Goal: Find specific page/section: Find specific page/section

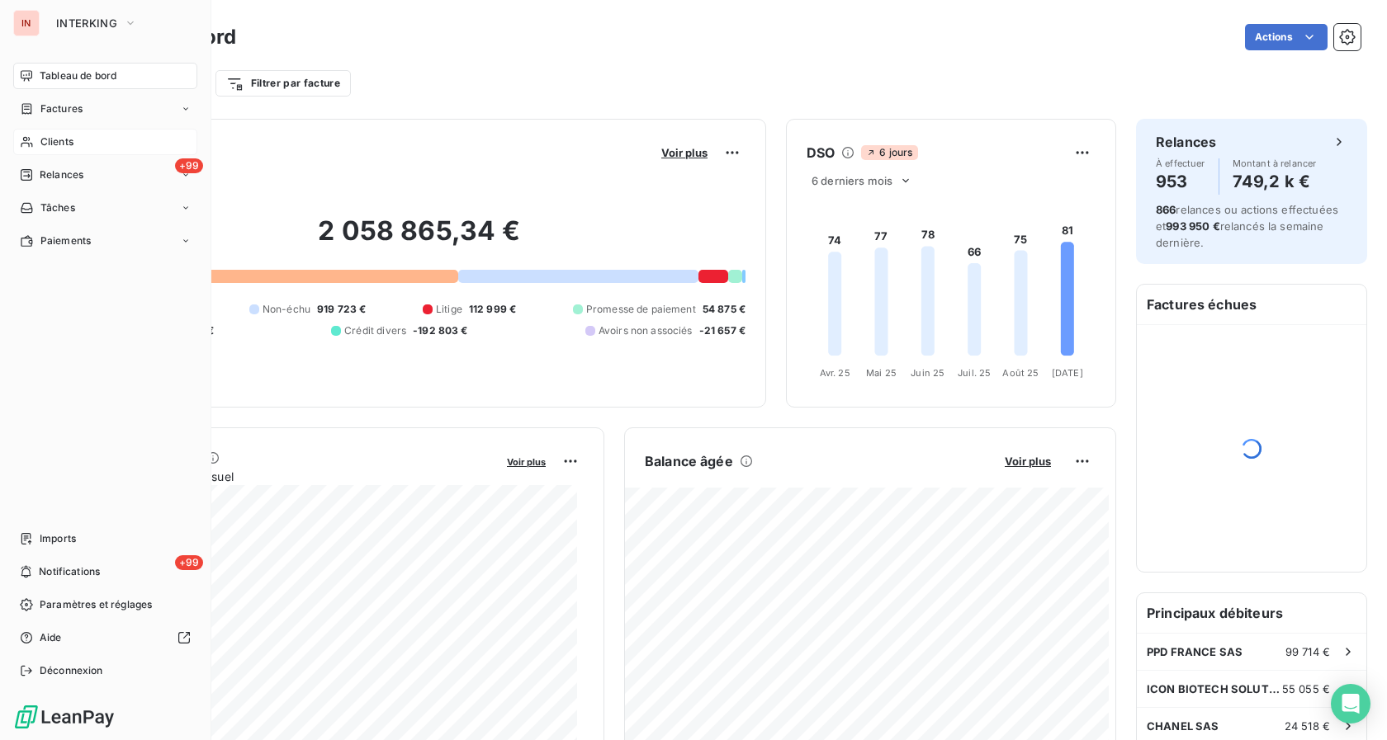
click at [50, 144] on span "Clients" at bounding box center [56, 142] width 33 height 15
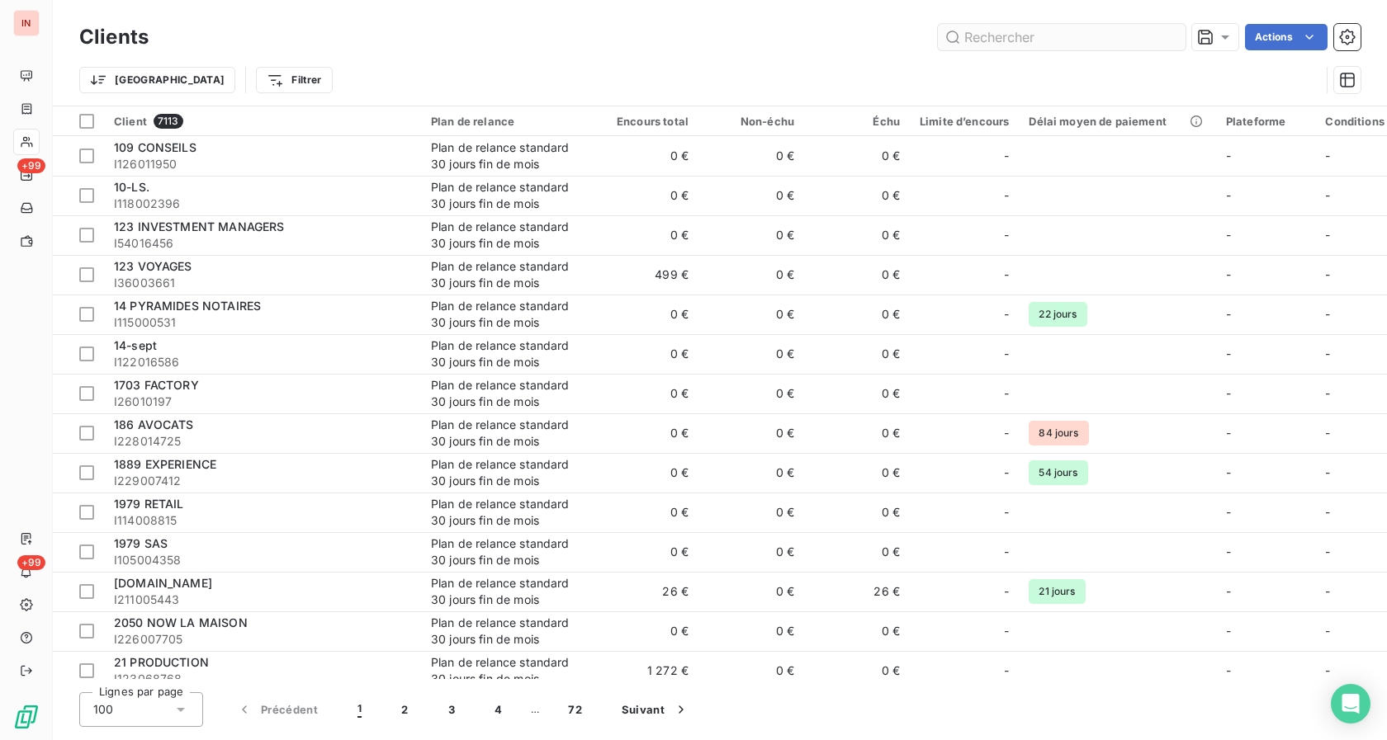
click at [1012, 37] on input "text" at bounding box center [1062, 37] width 248 height 26
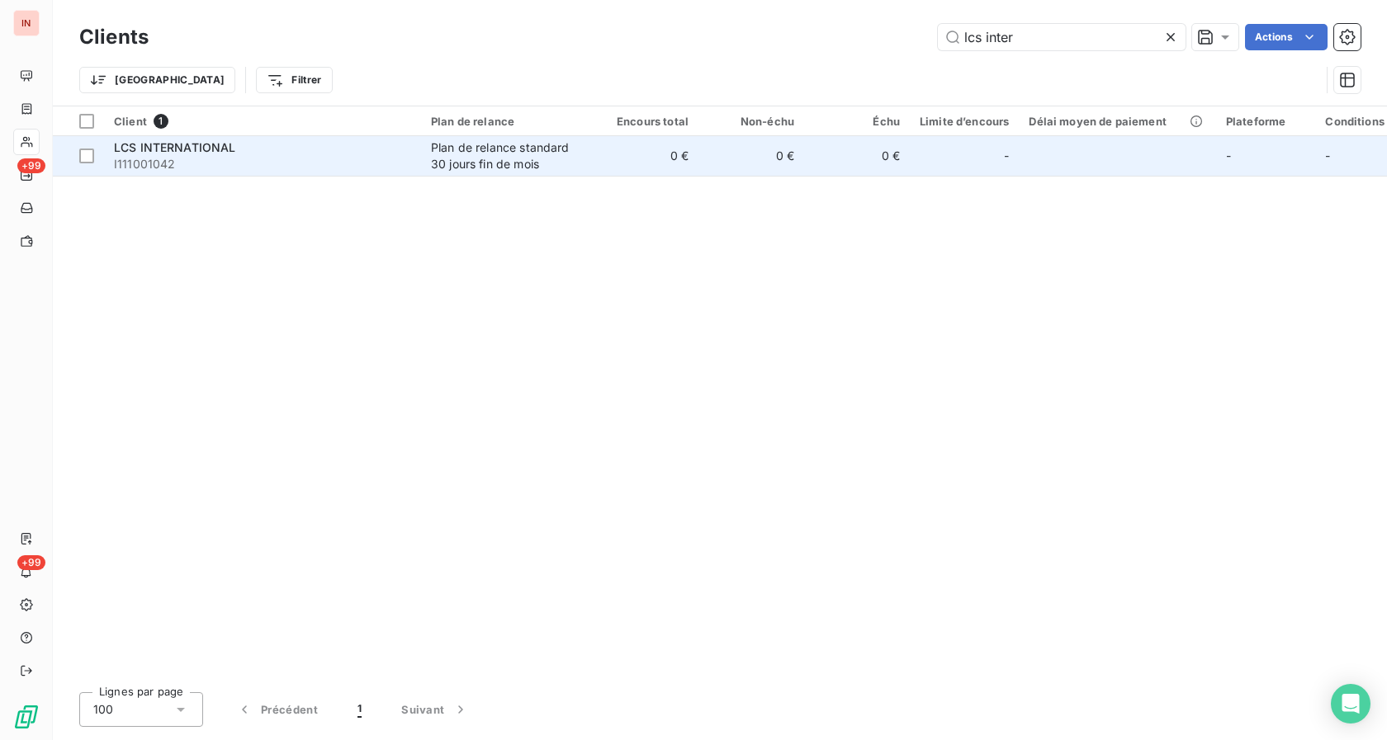
type input "lcs inter"
click at [527, 161] on div "Plan de relance standard 30 jours fin de mois" at bounding box center [507, 155] width 152 height 33
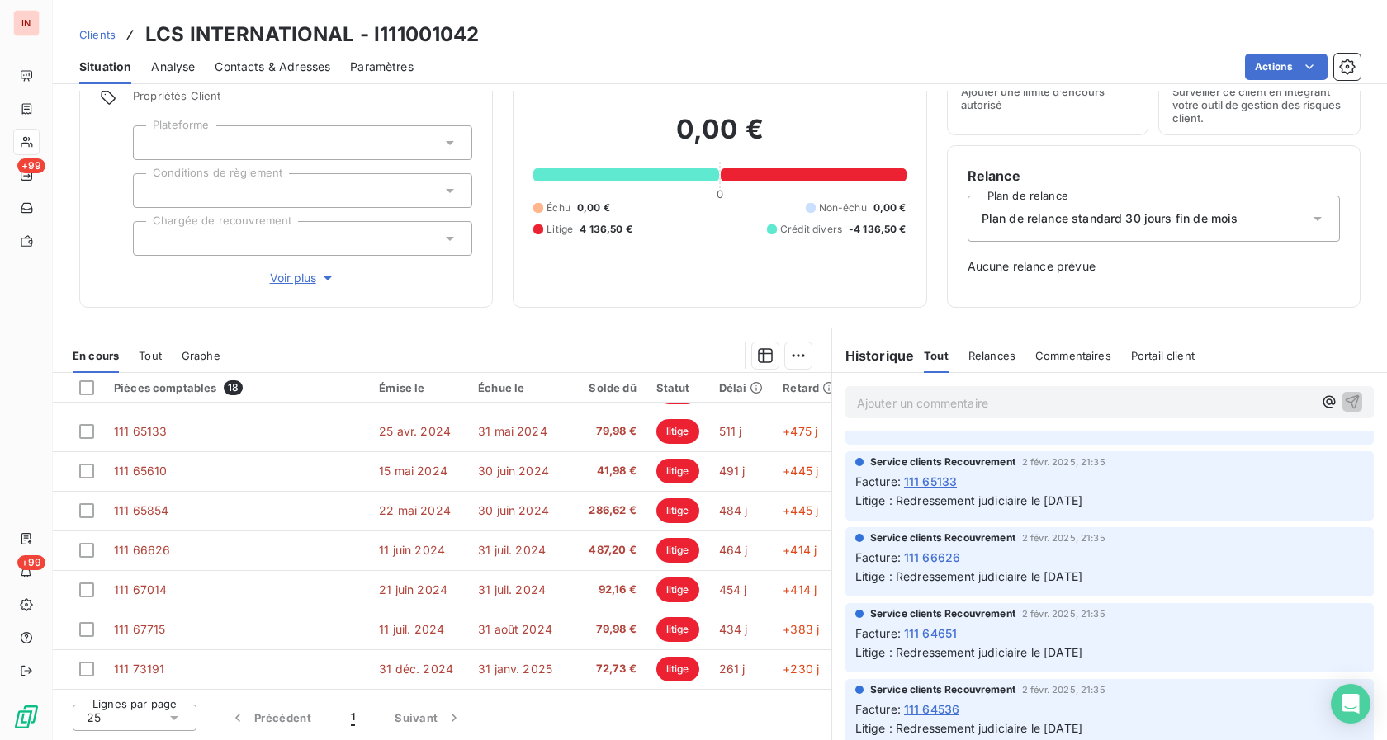
scroll to position [505, 0]
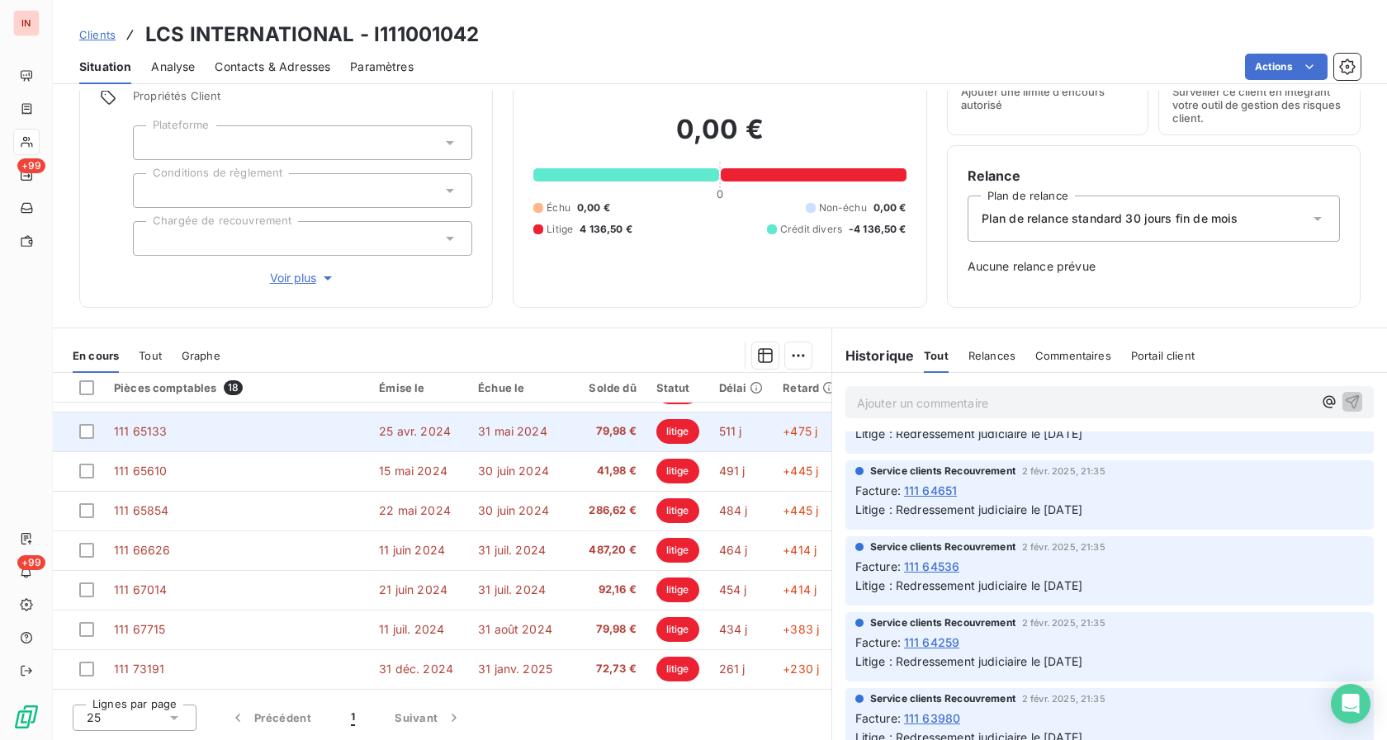
click at [434, 435] on span "25 avr. 2024" at bounding box center [415, 431] width 72 height 14
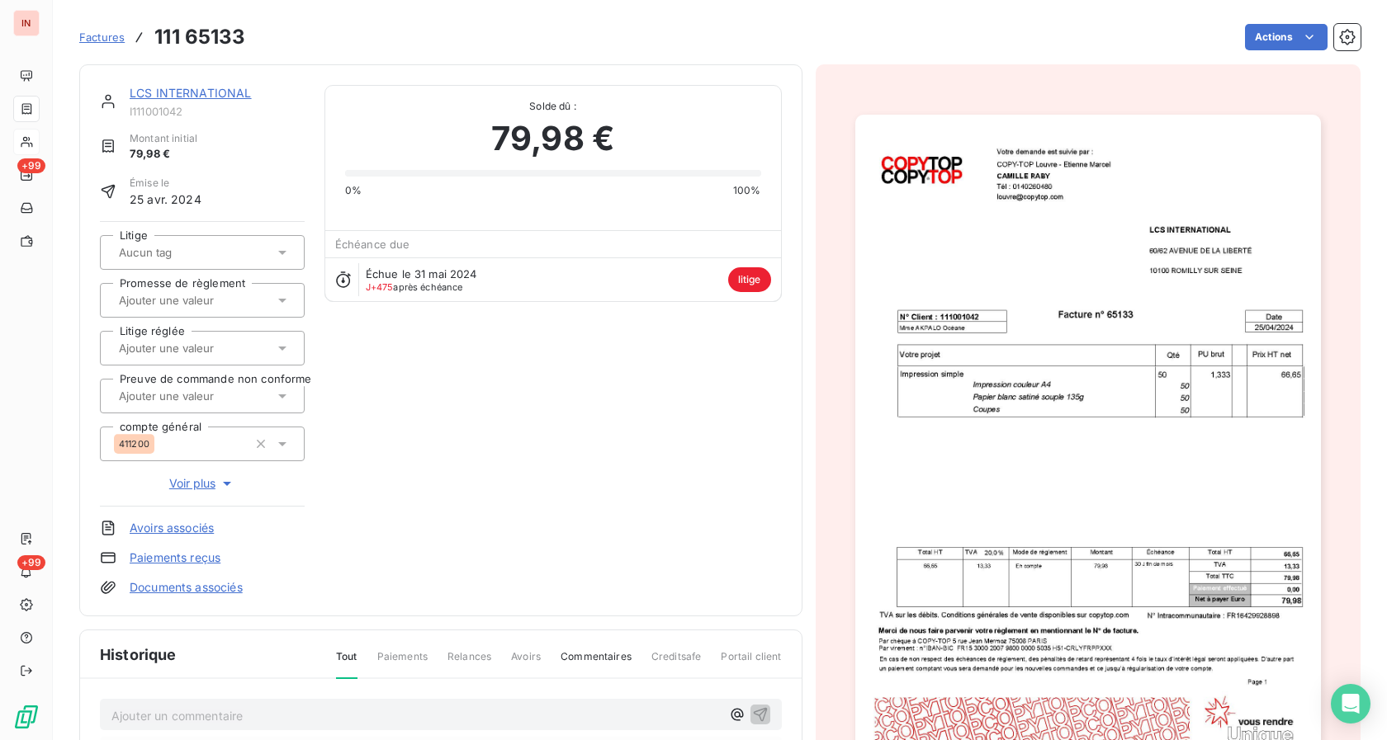
click at [223, 593] on link "Documents associés" at bounding box center [186, 587] width 113 height 17
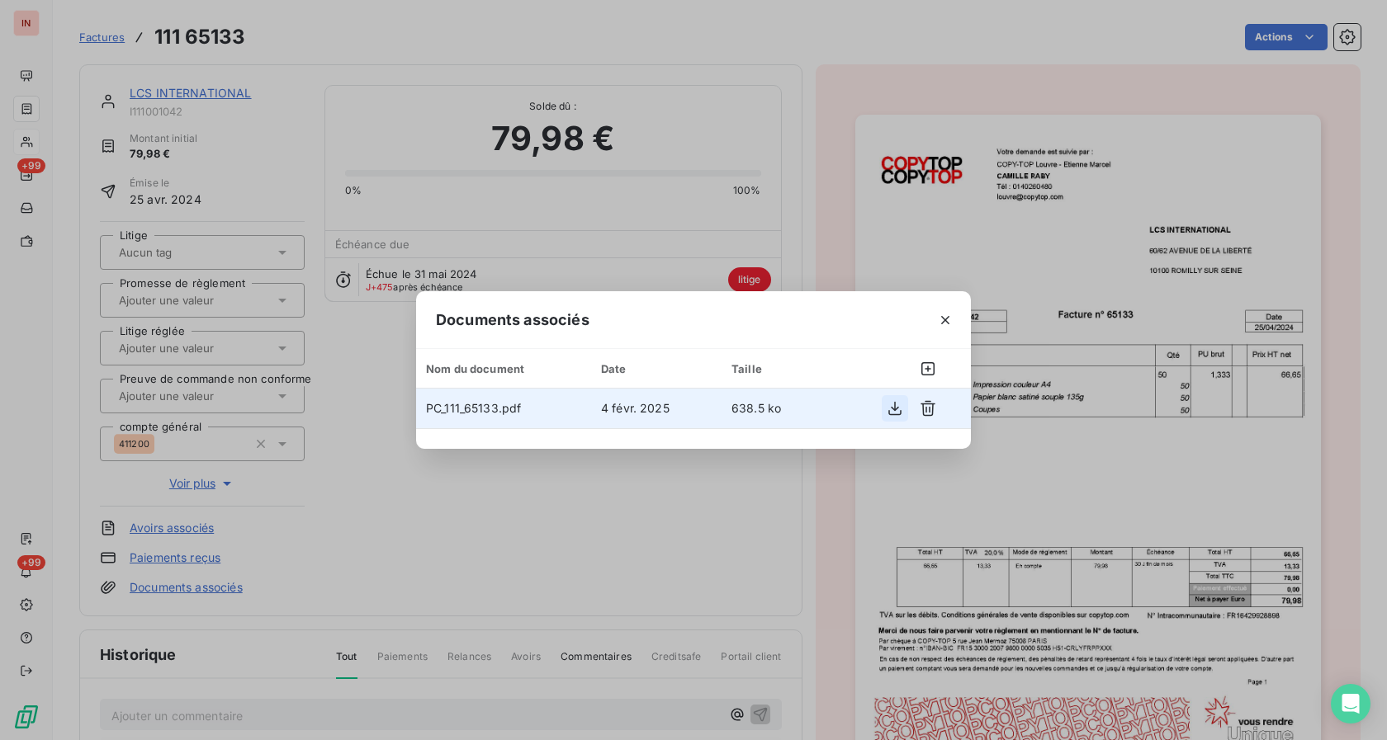
click at [893, 406] on icon "button" at bounding box center [894, 408] width 17 height 17
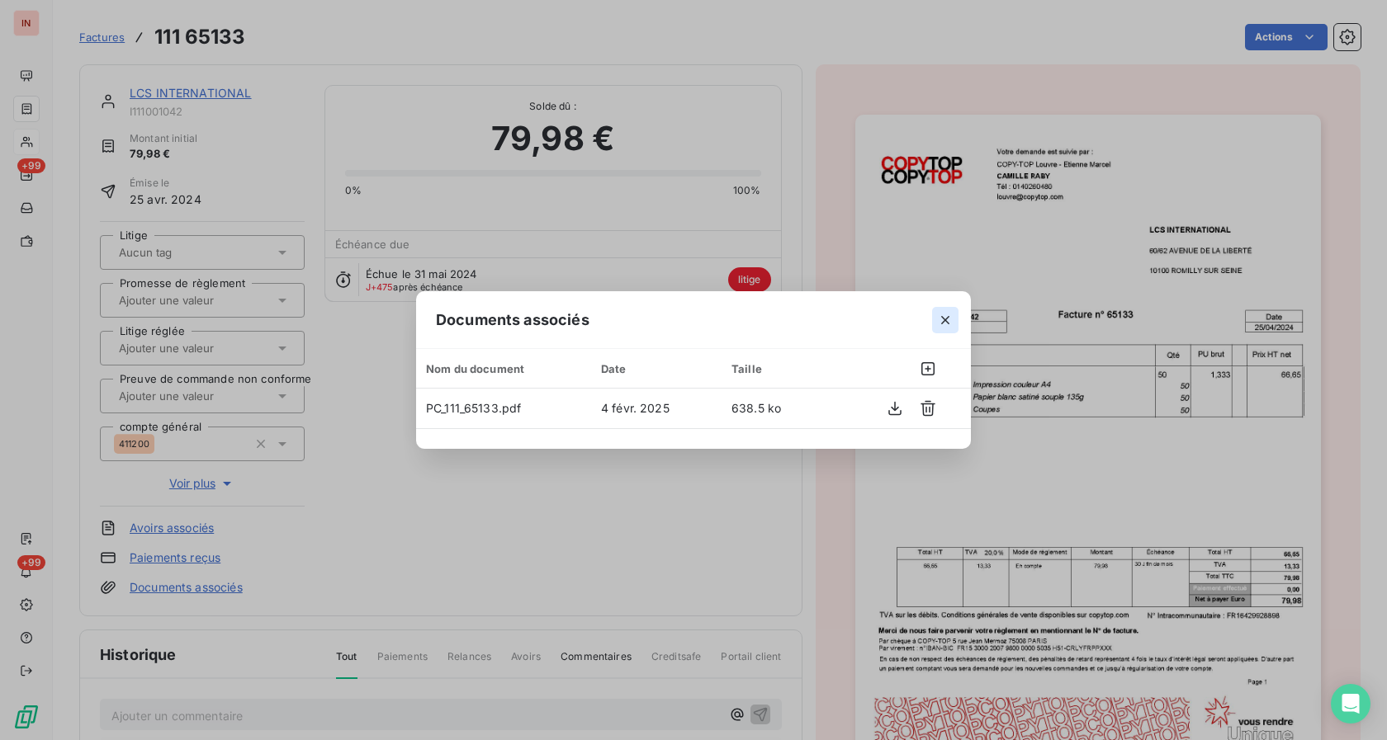
click at [946, 329] on button "button" at bounding box center [945, 320] width 26 height 26
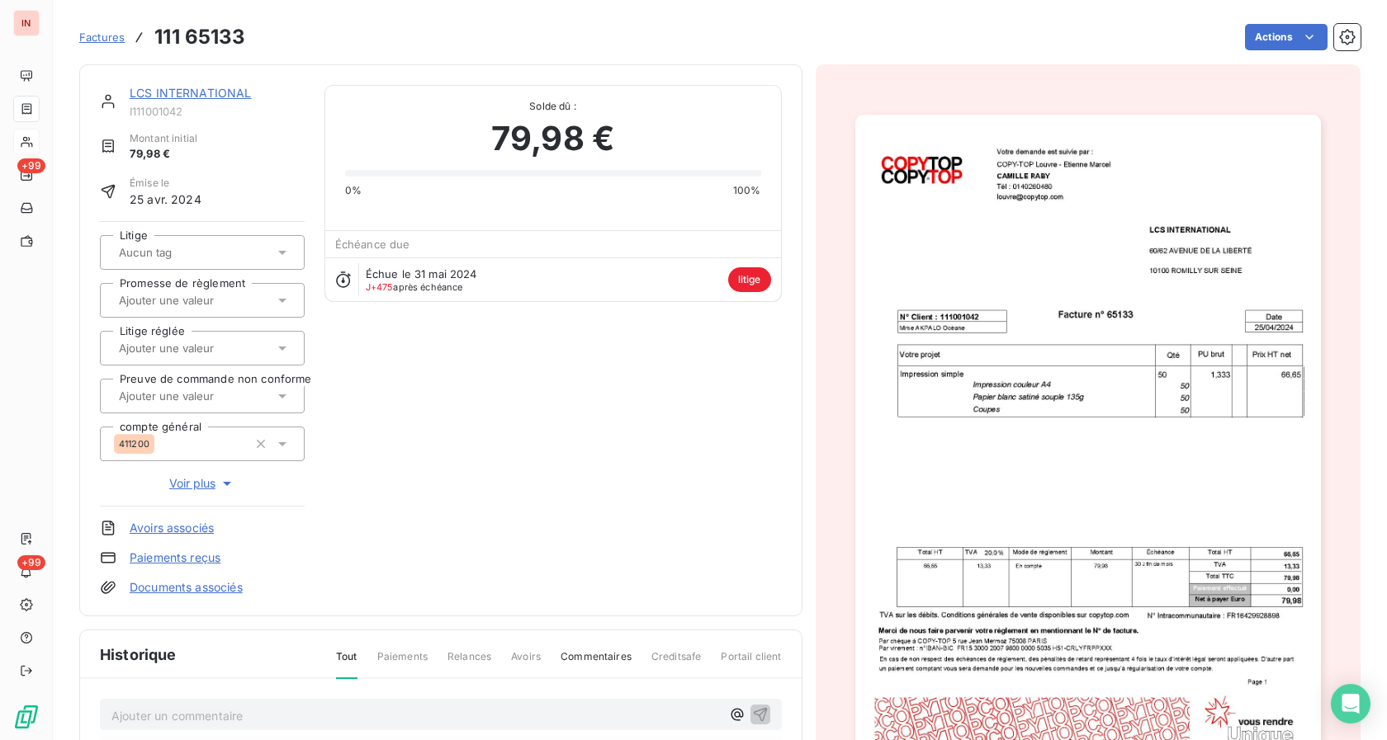
click at [174, 95] on link "LCS INTERNATIONAL" at bounding box center [191, 93] width 122 height 14
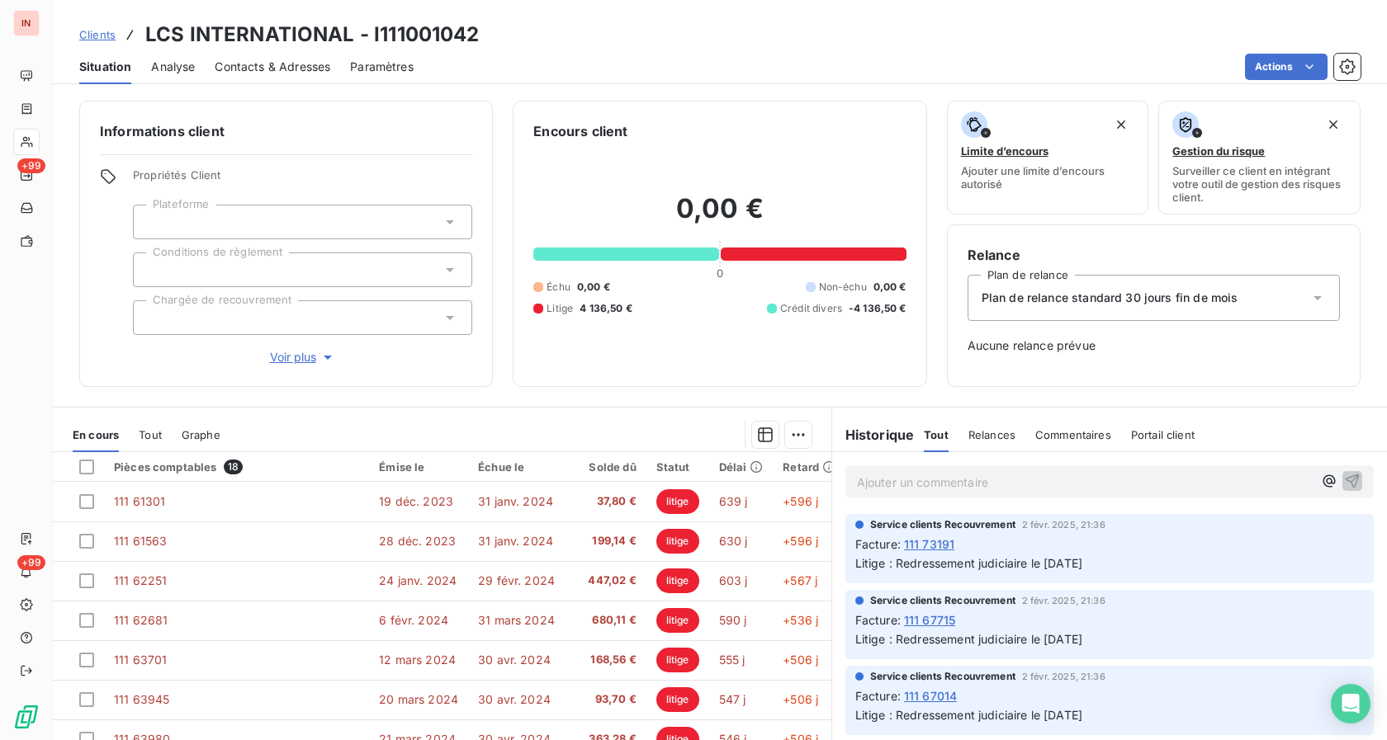
scroll to position [440, 0]
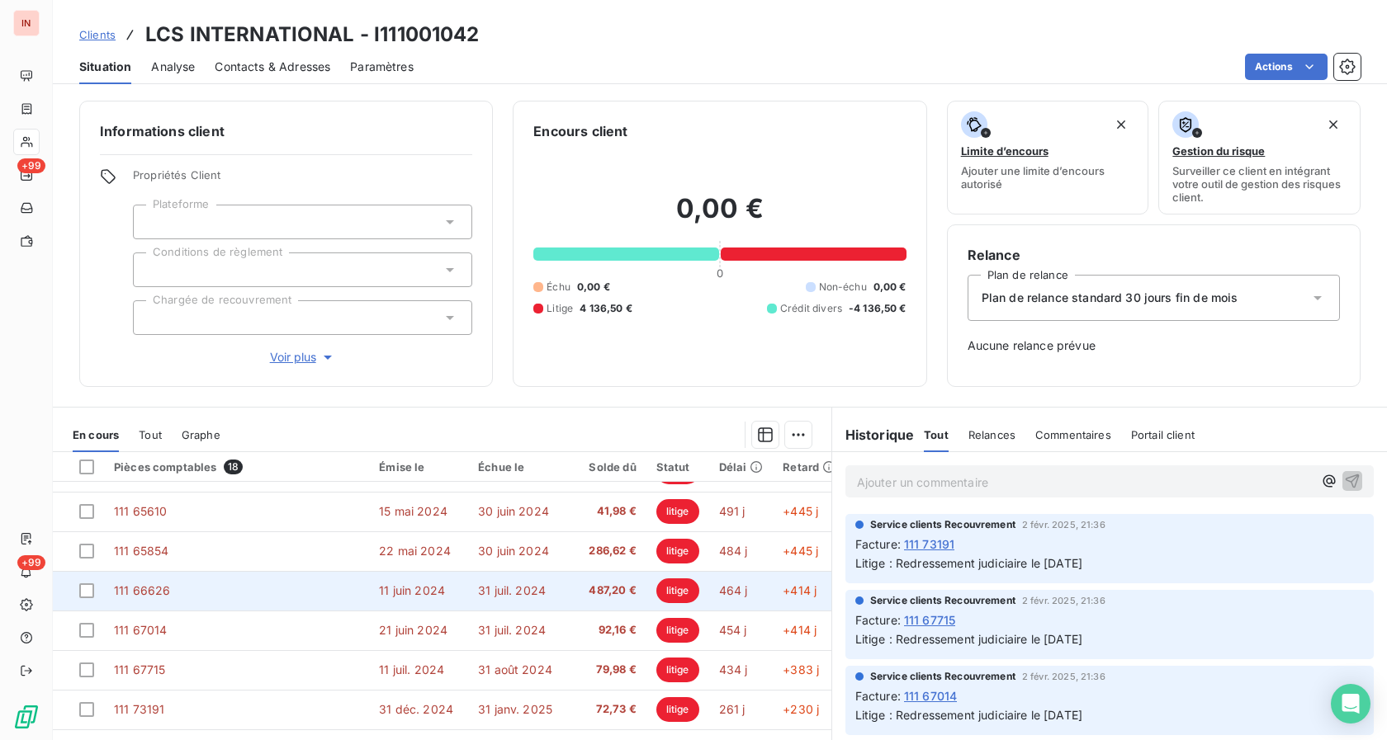
click at [595, 583] on span "487,20 €" at bounding box center [605, 591] width 62 height 17
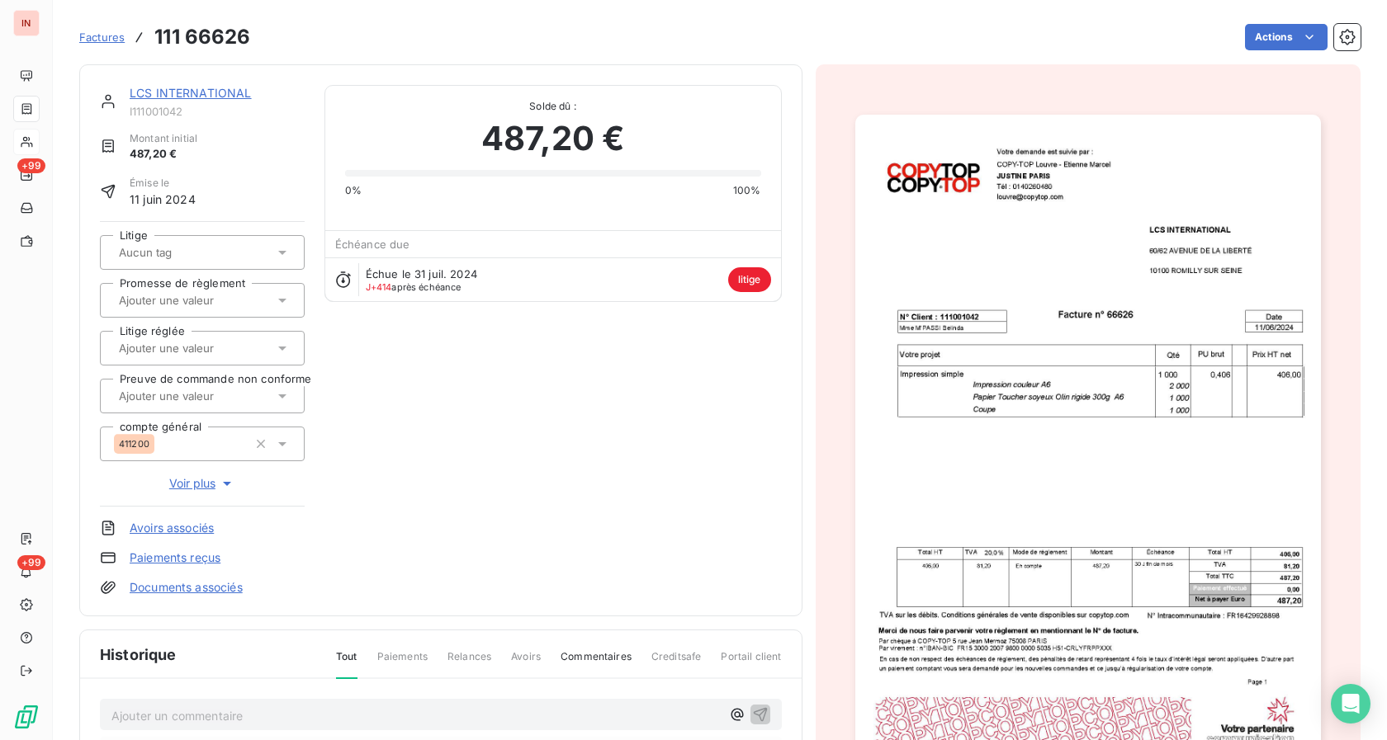
click at [205, 588] on link "Documents associés" at bounding box center [186, 587] width 113 height 17
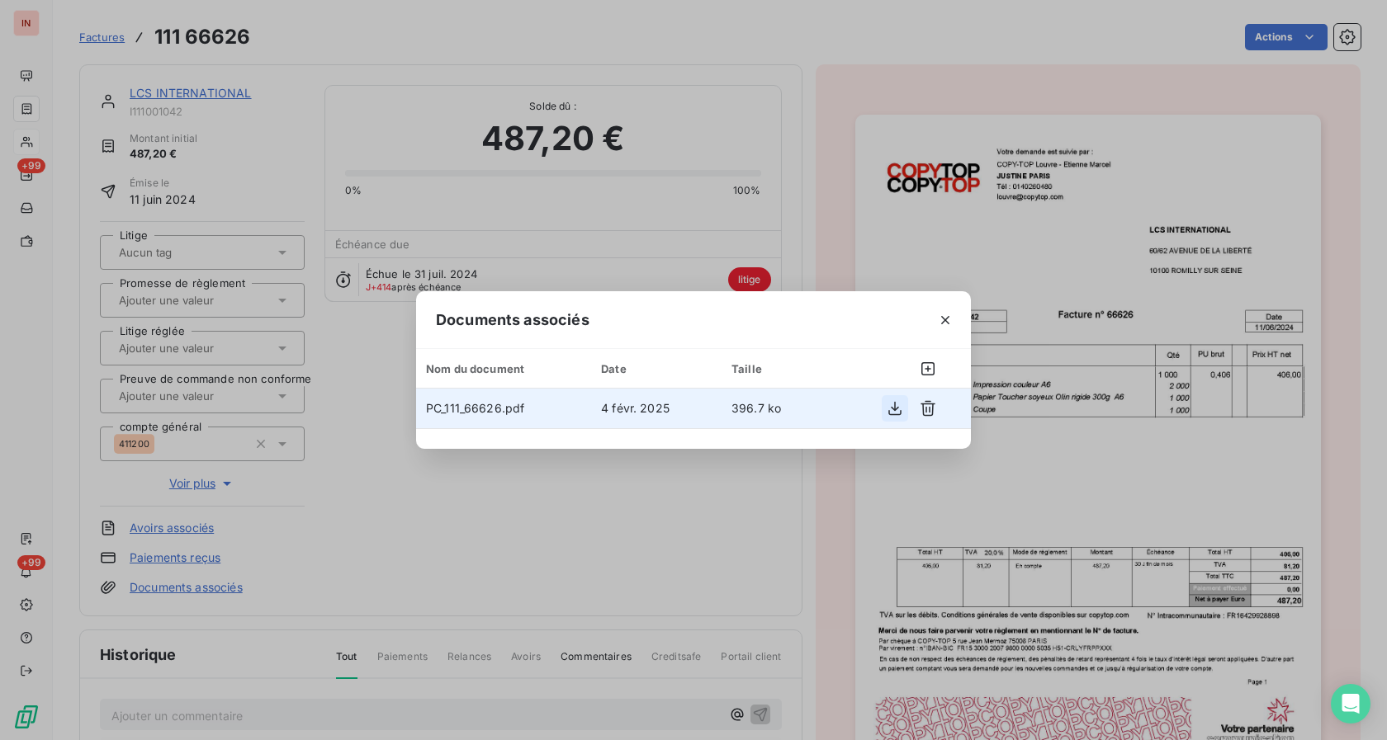
click at [897, 409] on icon "button" at bounding box center [894, 408] width 17 height 17
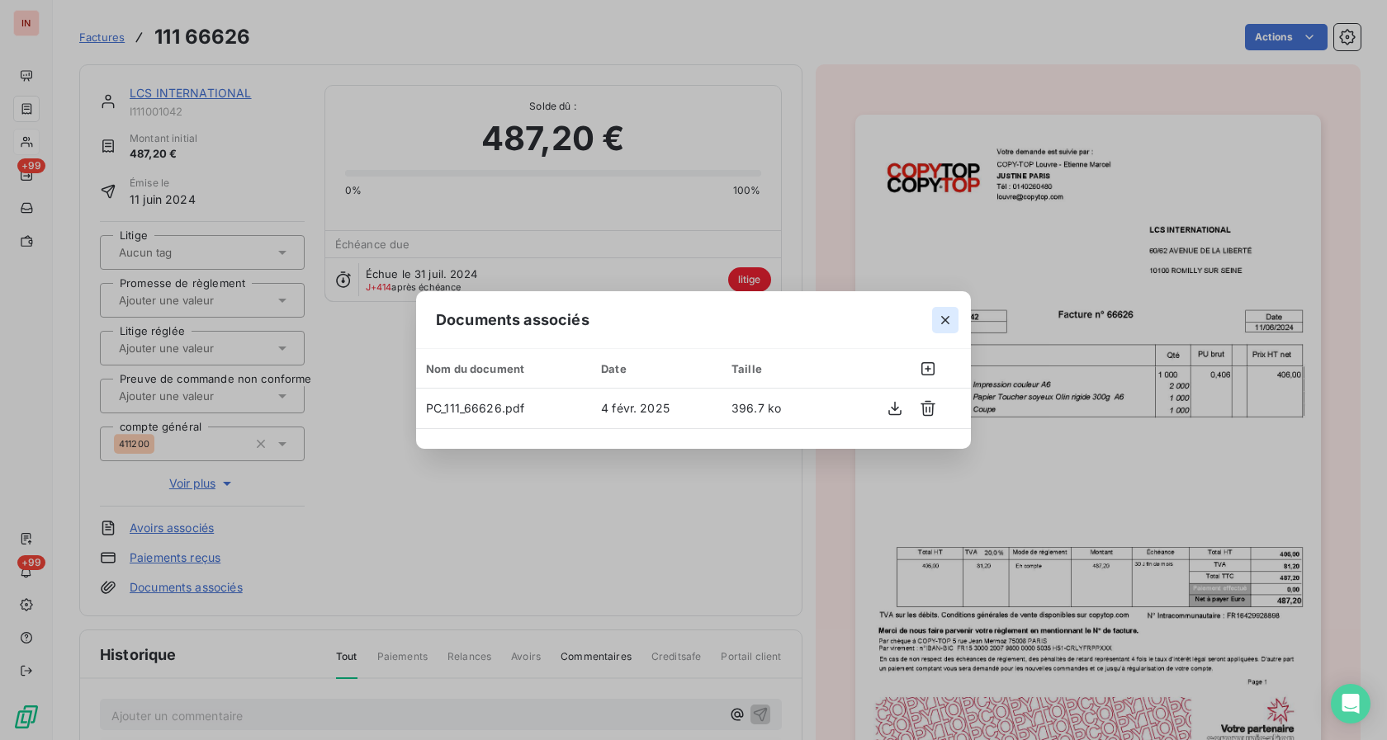
click at [935, 319] on button "button" at bounding box center [945, 320] width 26 height 26
